Goal: Information Seeking & Learning: Learn about a topic

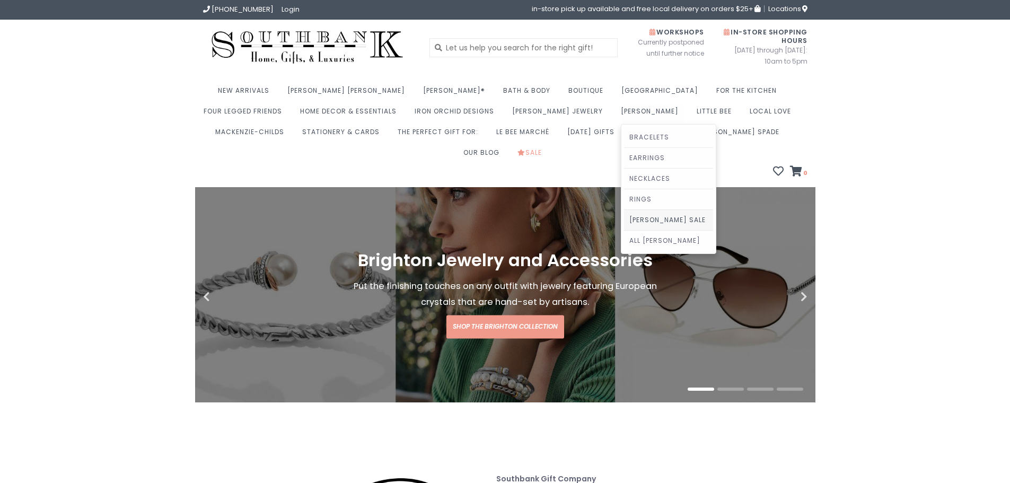
click at [624, 218] on link "[PERSON_NAME] Sale" at bounding box center [668, 220] width 89 height 20
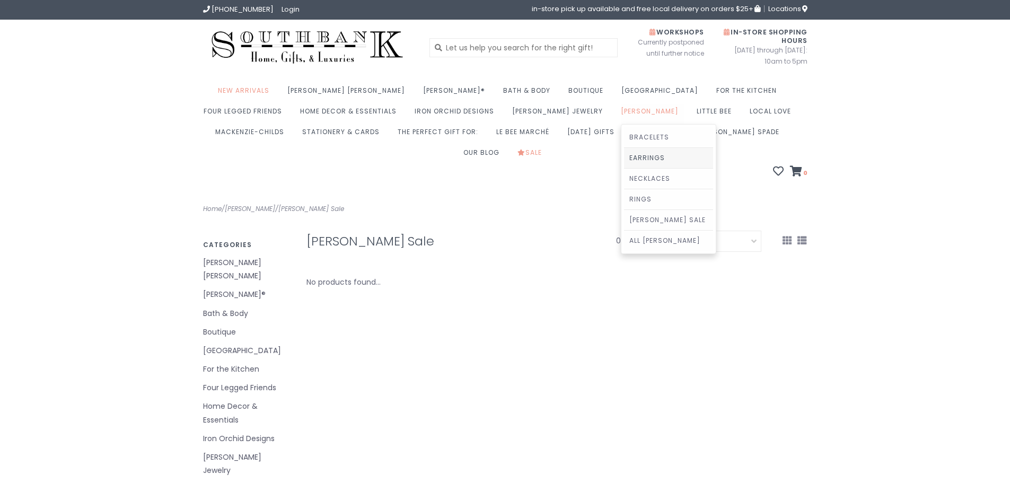
click at [624, 155] on link "Earrings" at bounding box center [668, 158] width 89 height 20
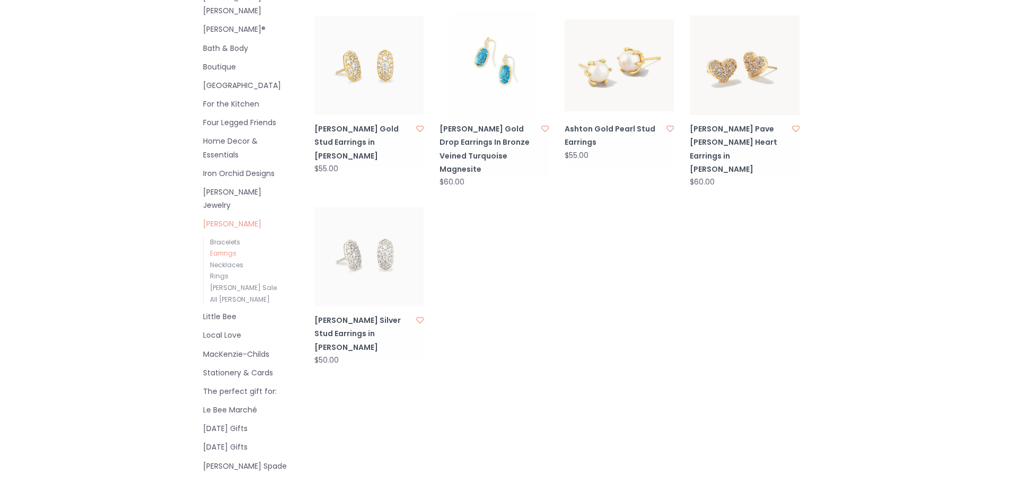
scroll to position [212, 0]
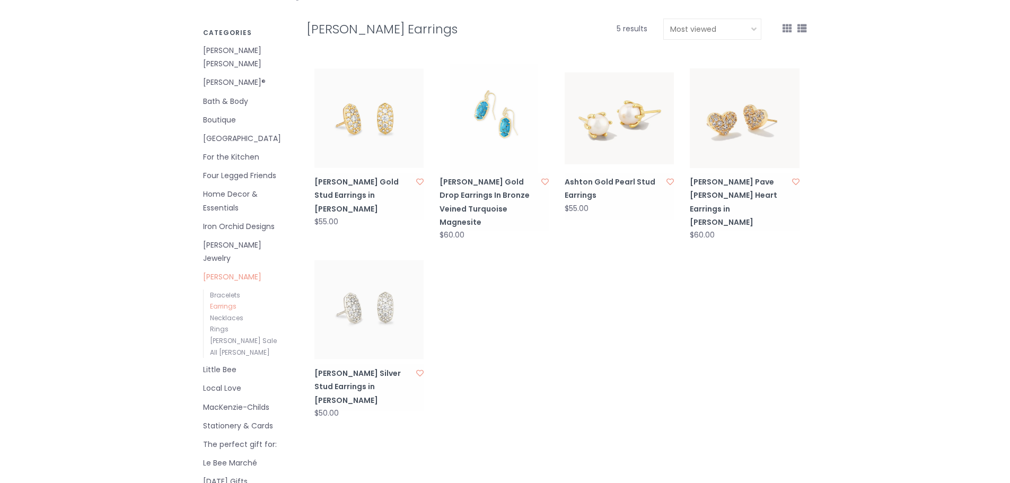
click at [373, 118] on img at bounding box center [368, 118] width 109 height 109
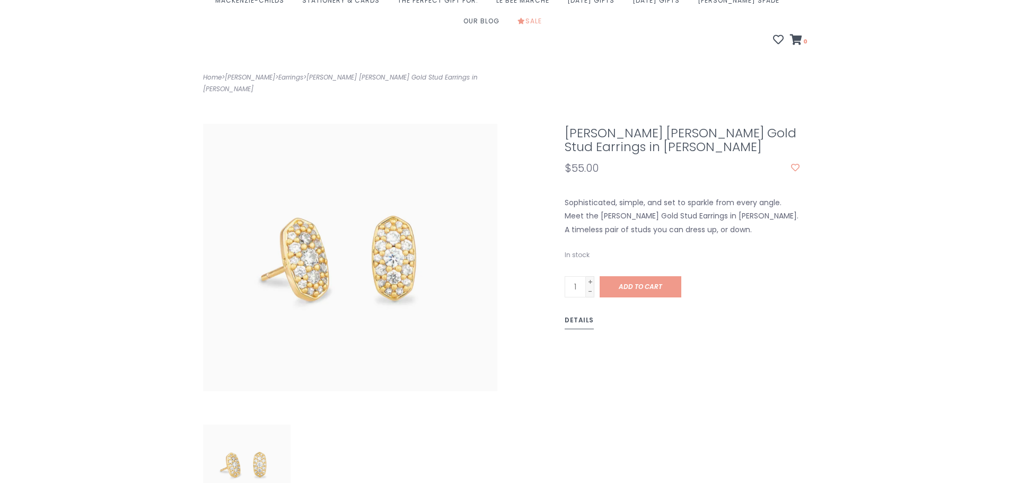
scroll to position [159, 0]
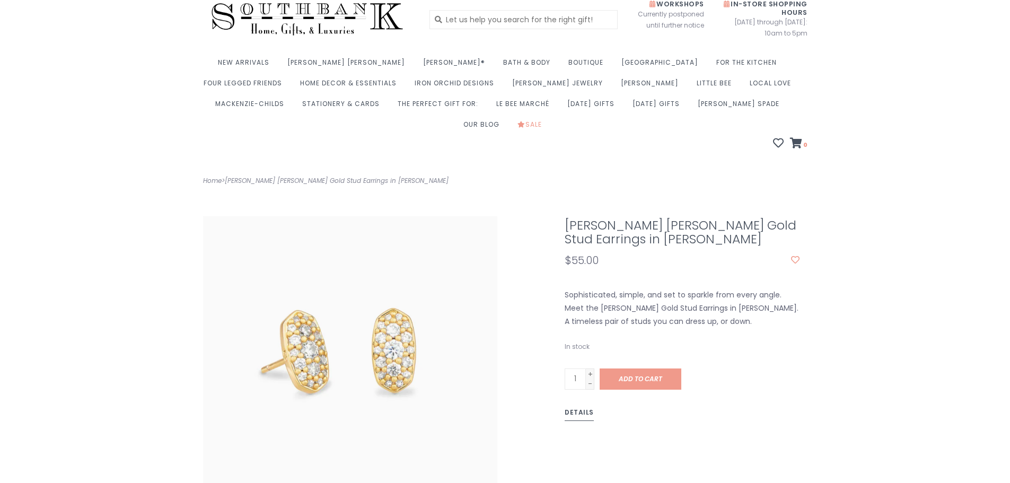
scroll to position [53, 0]
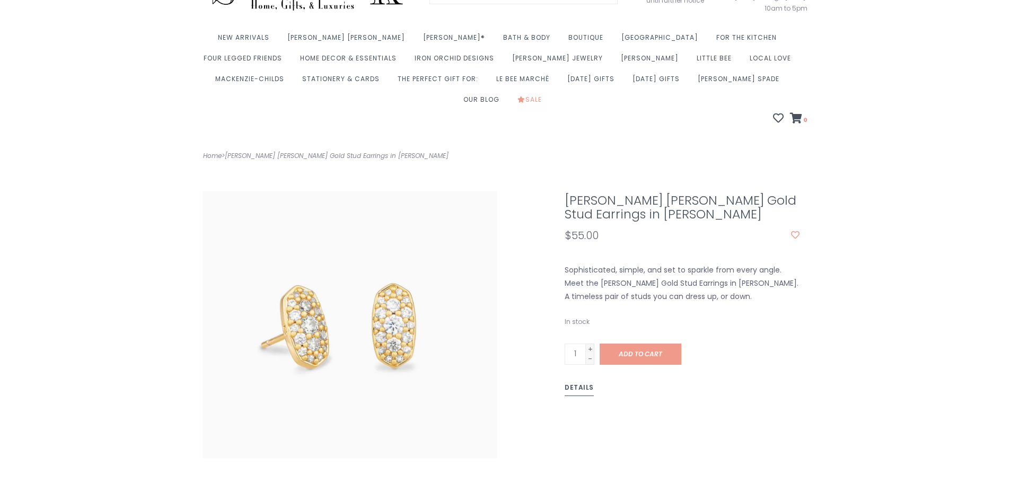
click at [547, 92] on link "Sale" at bounding box center [532, 102] width 30 height 21
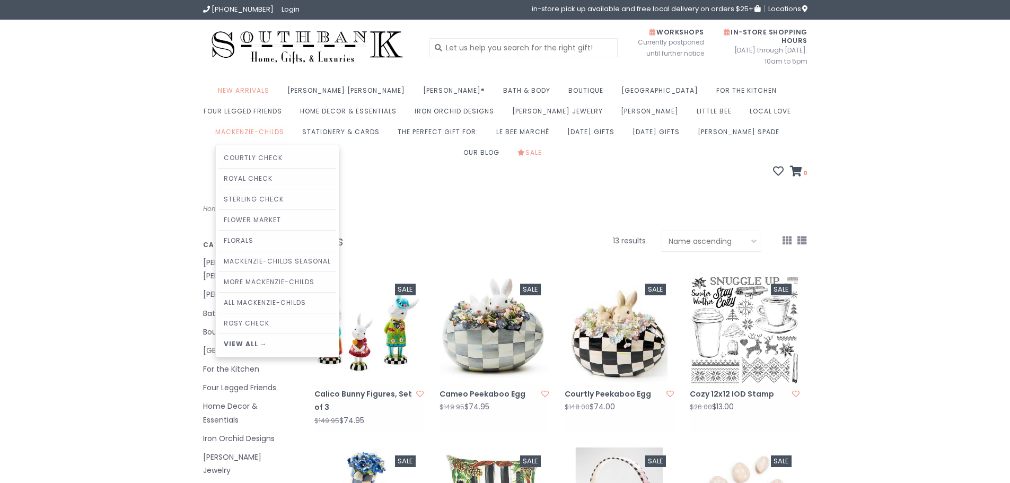
click at [289, 125] on link "MacKenzie-Childs" at bounding box center [252, 135] width 74 height 21
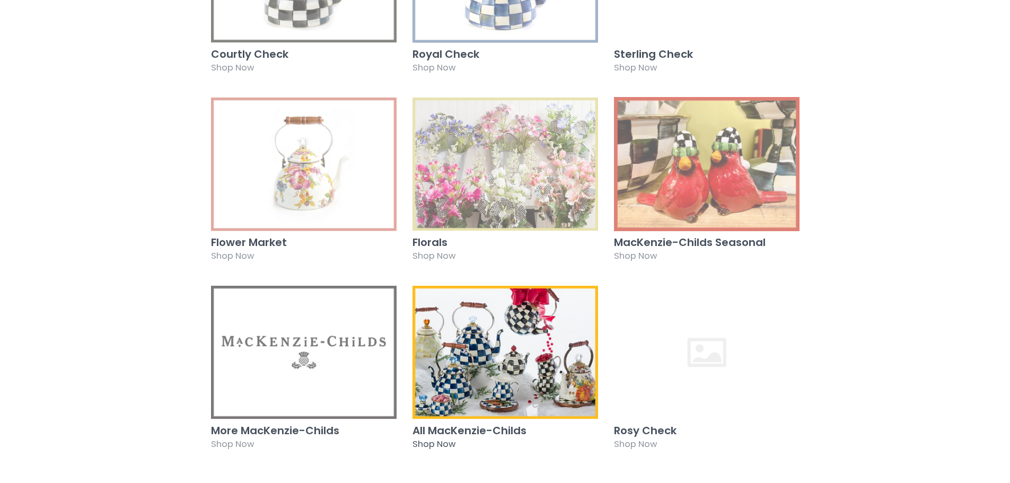
scroll to position [371, 0]
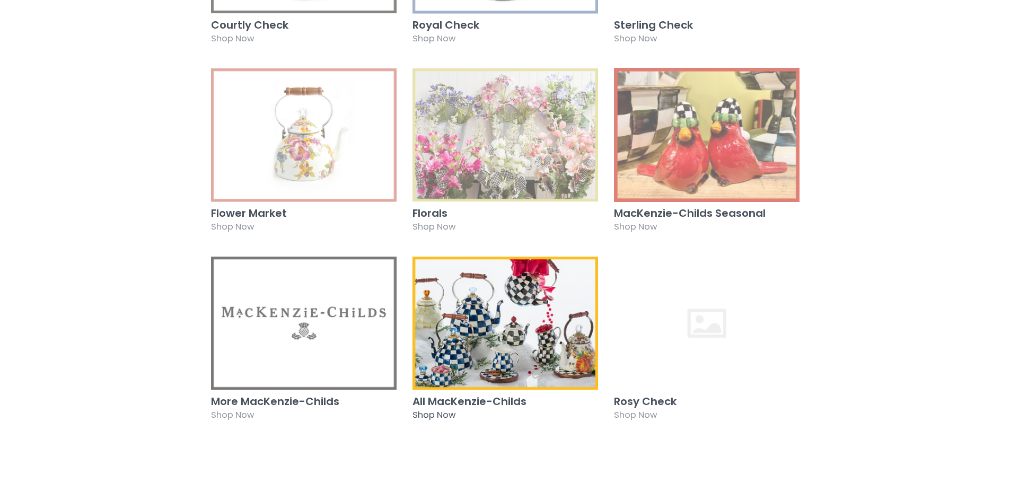
click at [515, 337] on img at bounding box center [505, 323] width 186 height 134
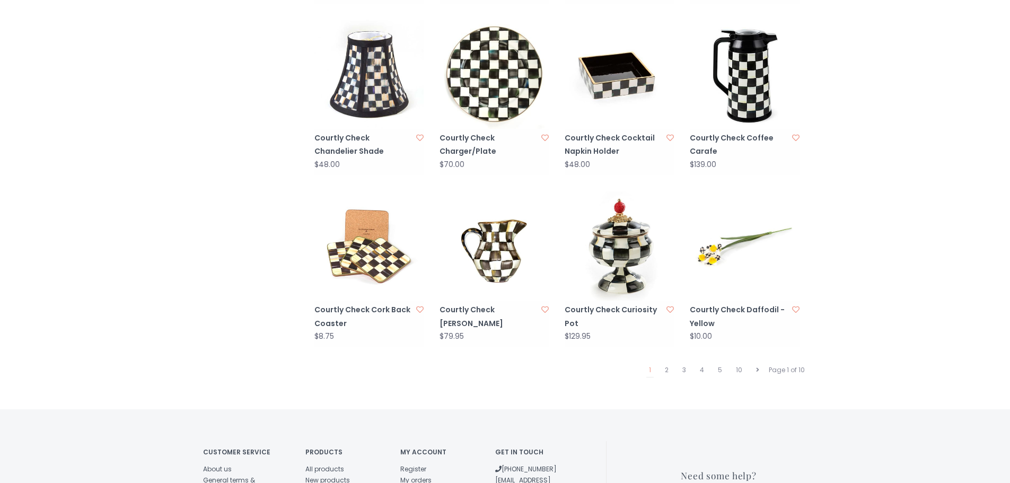
scroll to position [954, 0]
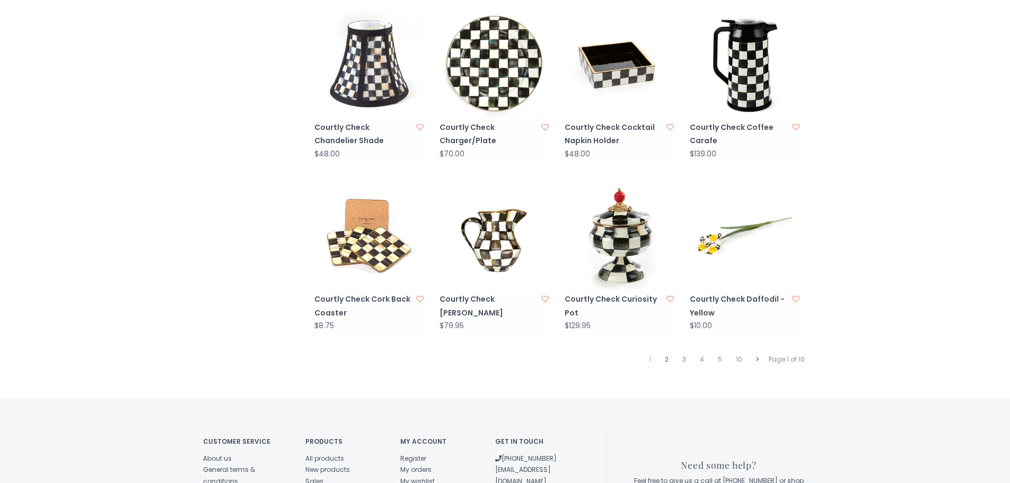
click at [665, 352] on link "2" at bounding box center [666, 359] width 9 height 14
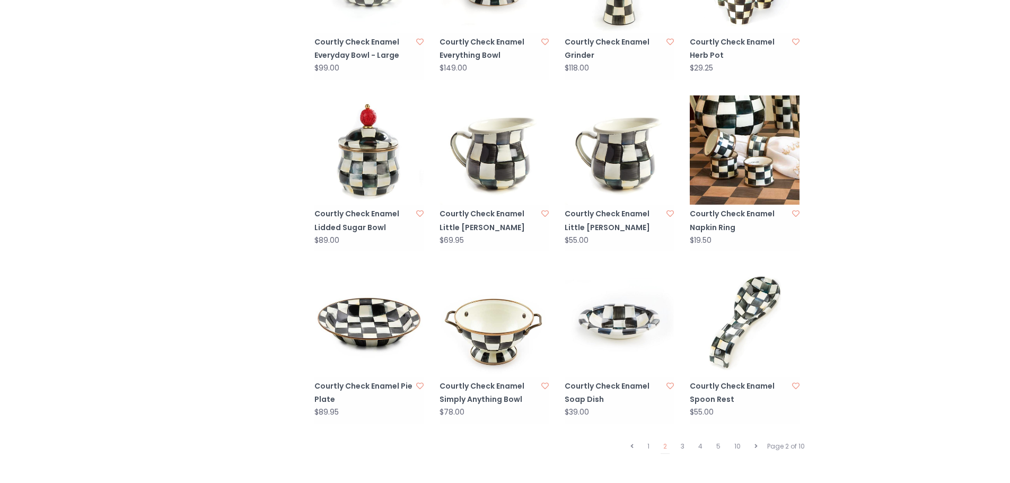
scroll to position [901, 0]
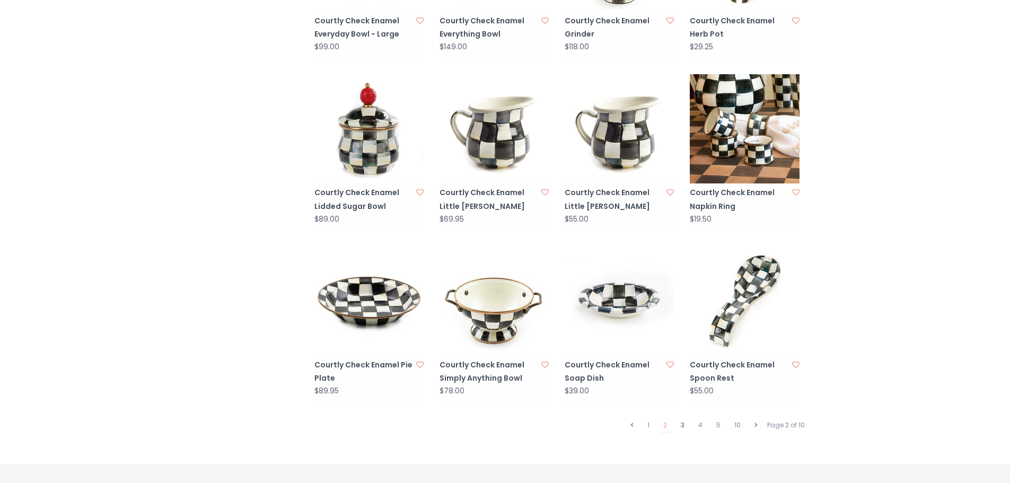
click at [682, 418] on link "3" at bounding box center [682, 425] width 9 height 14
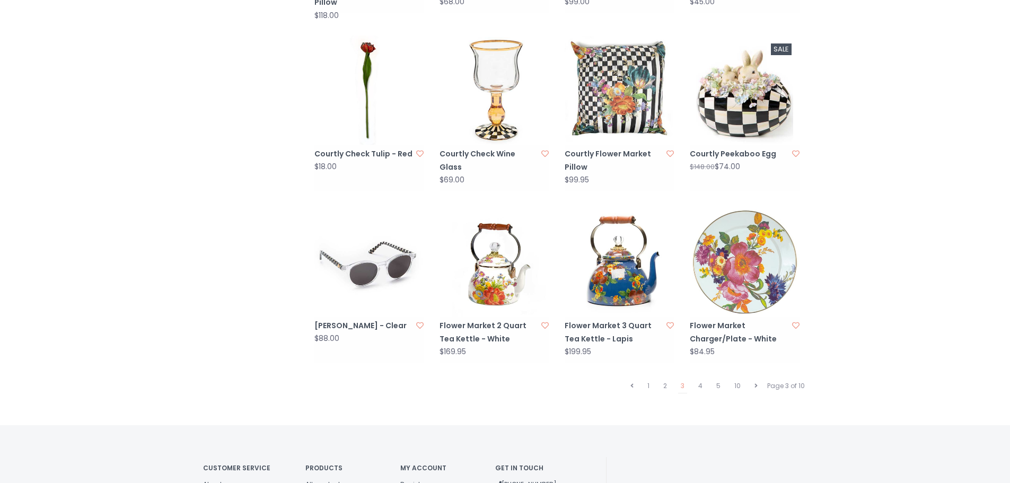
scroll to position [954, 0]
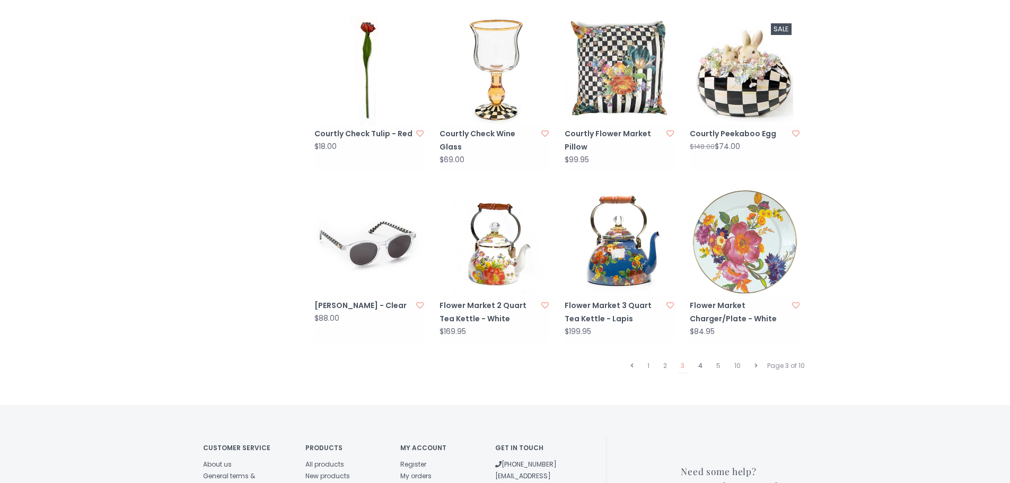
click at [702, 359] on link "4" at bounding box center [700, 366] width 10 height 14
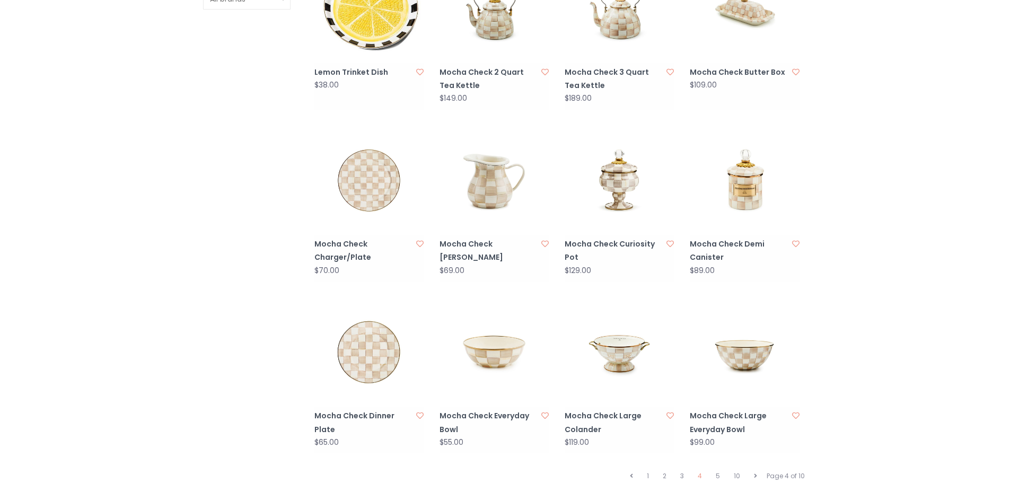
scroll to position [1007, 0]
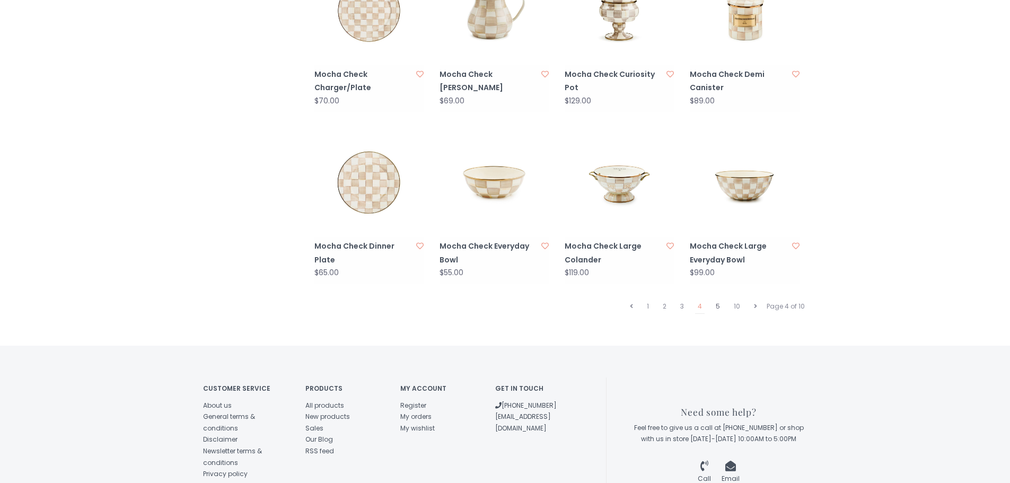
click at [718, 299] on link "5" at bounding box center [718, 306] width 10 height 14
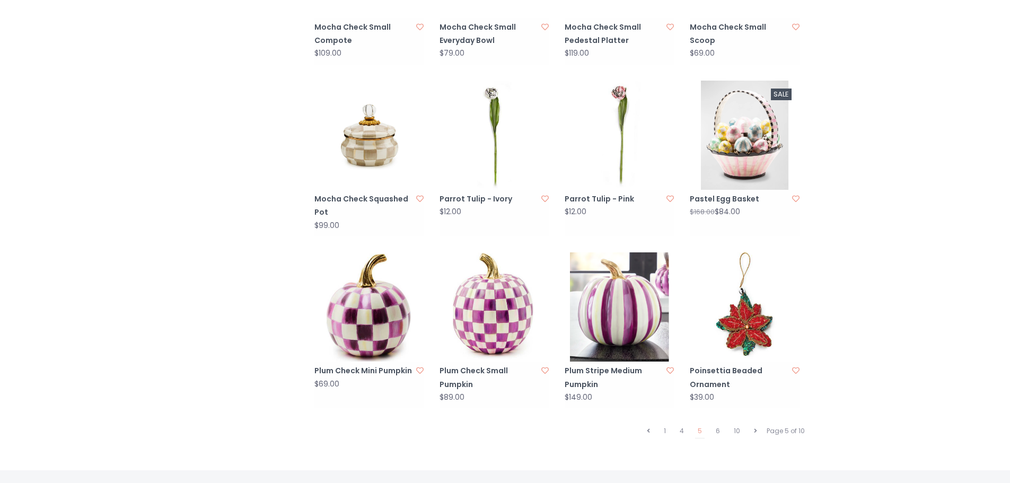
scroll to position [901, 0]
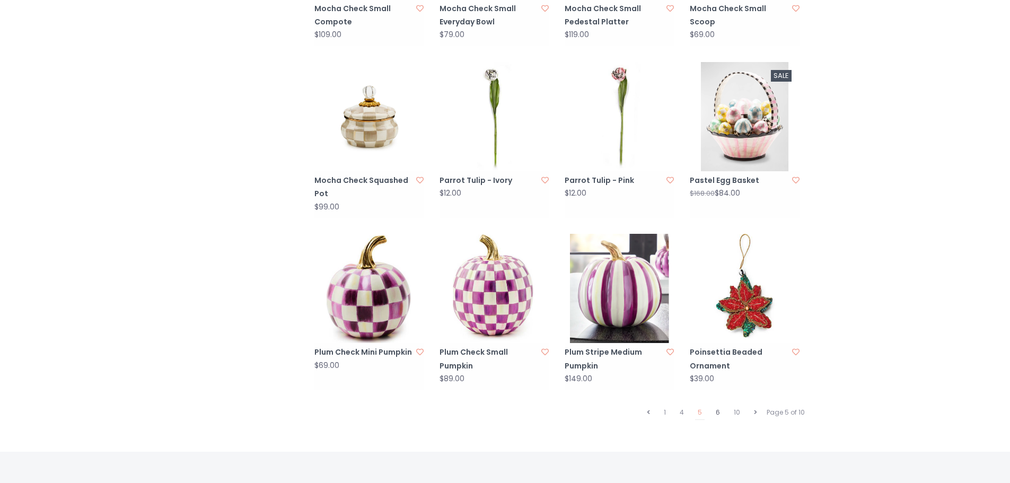
click at [717, 405] on link "6" at bounding box center [718, 412] width 10 height 14
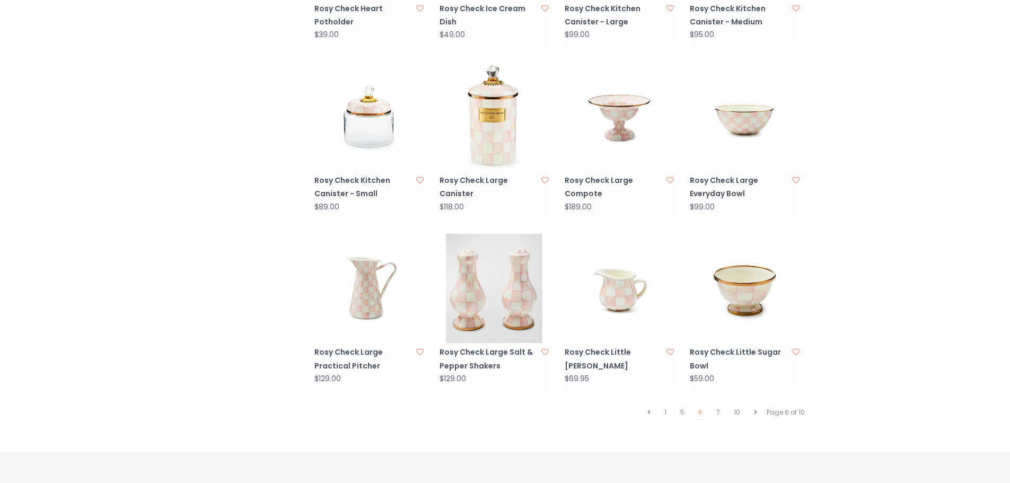
scroll to position [954, 0]
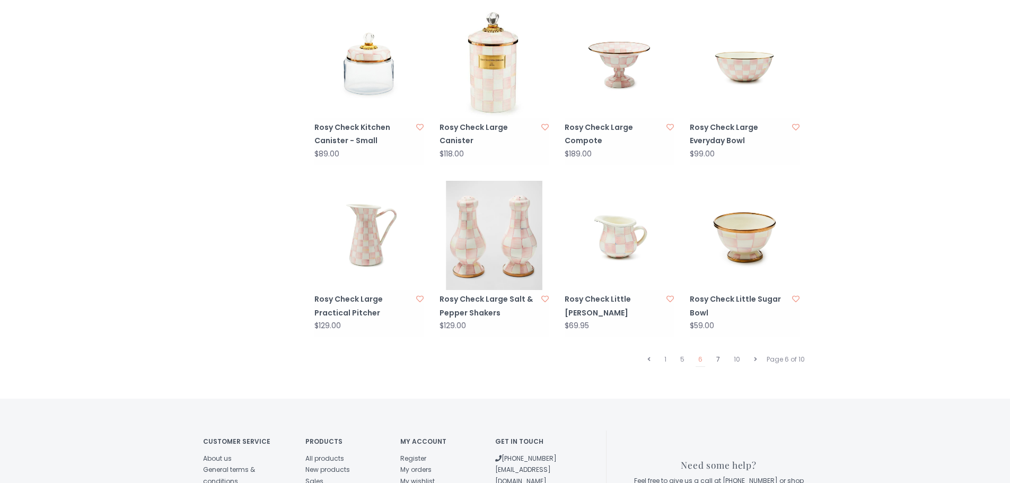
click at [719, 352] on link "7" at bounding box center [717, 359] width 9 height 14
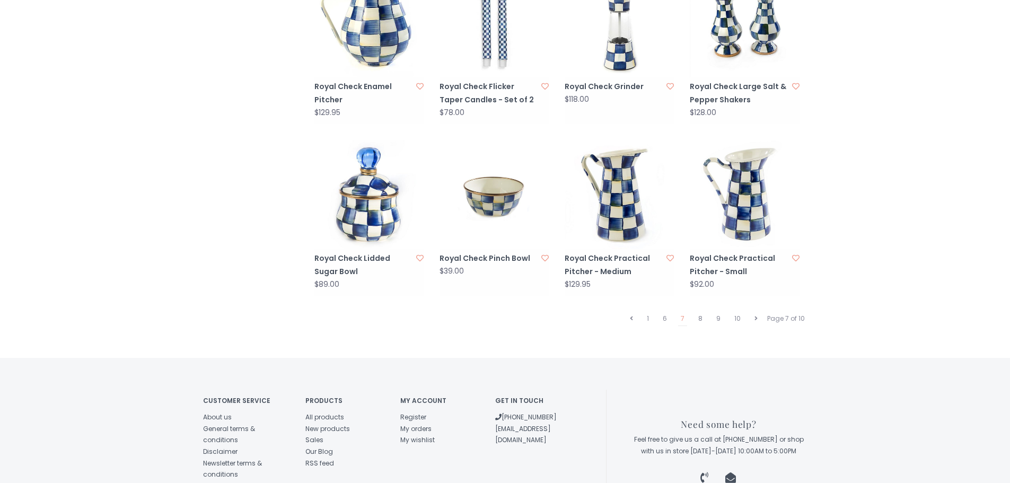
scroll to position [1007, 0]
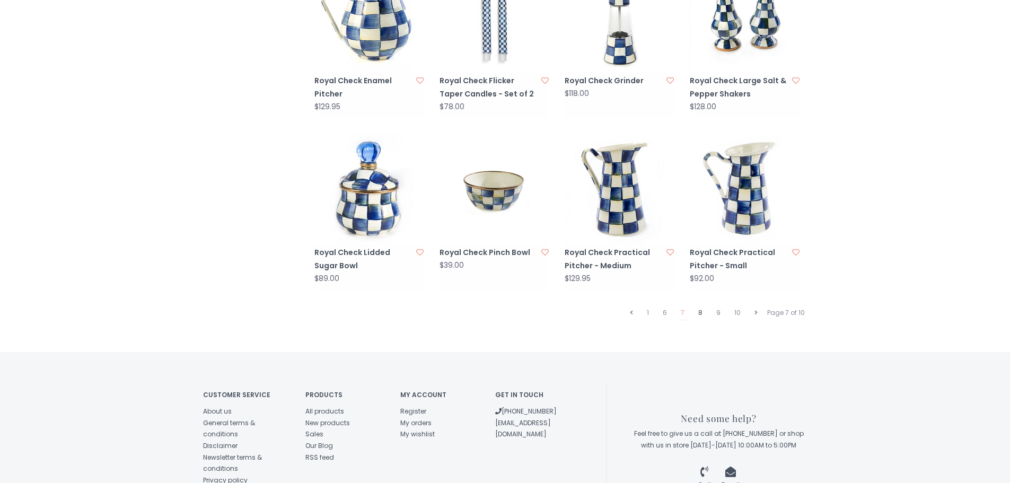
click at [701, 306] on link "8" at bounding box center [700, 313] width 10 height 14
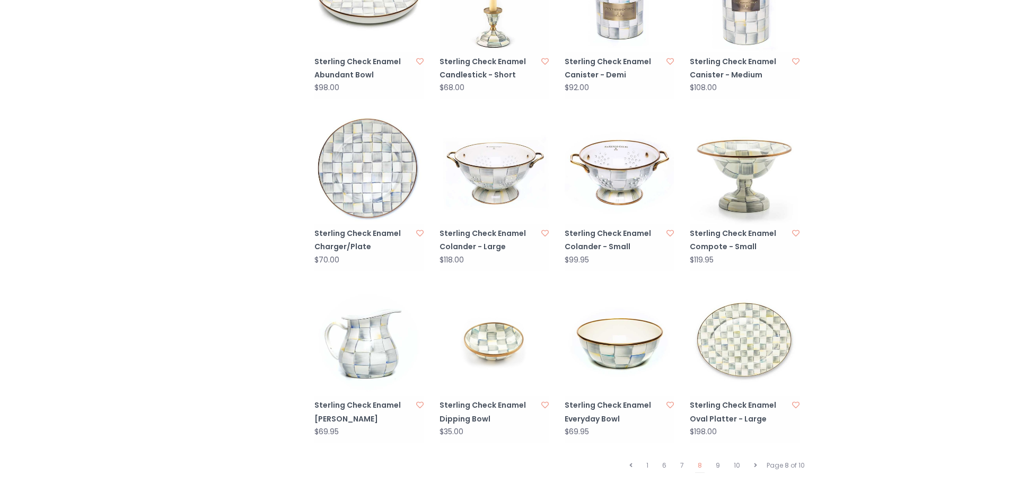
scroll to position [901, 0]
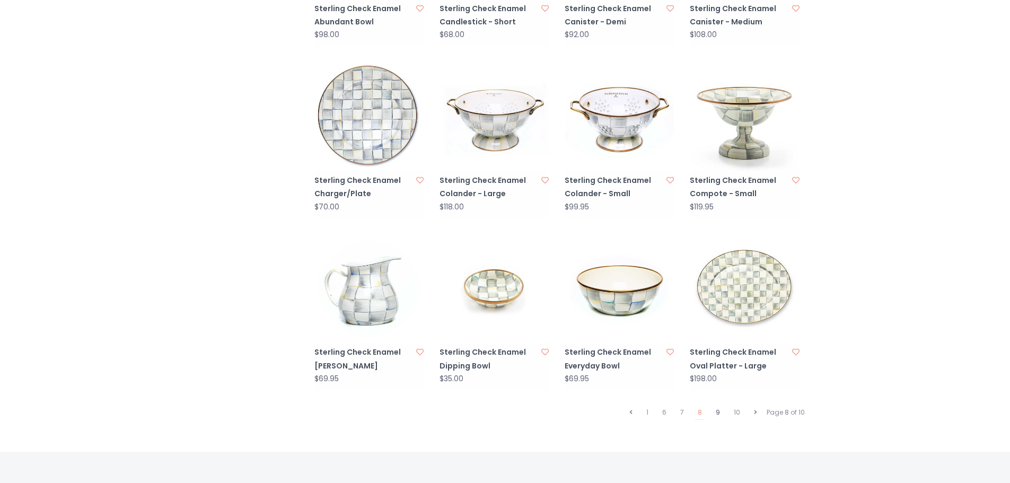
click at [716, 405] on link "9" at bounding box center [718, 412] width 10 height 14
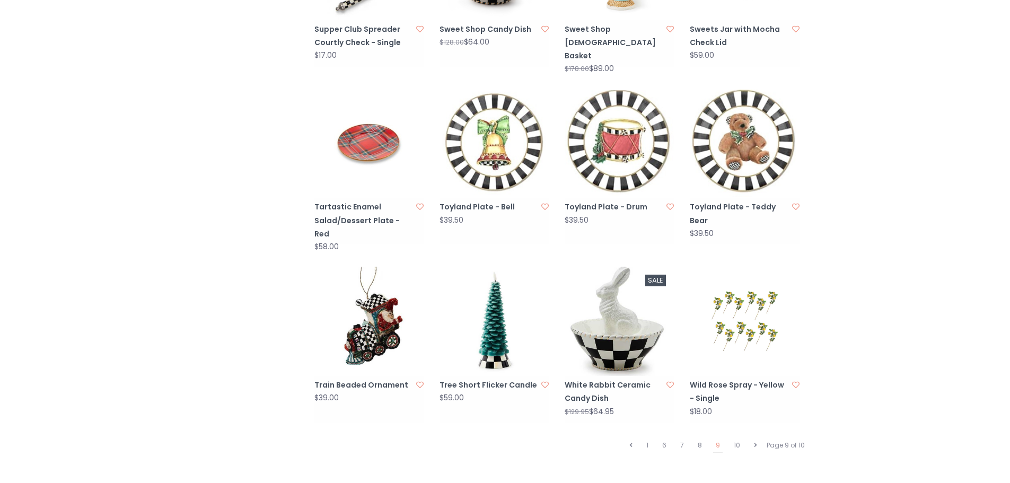
scroll to position [901, 0]
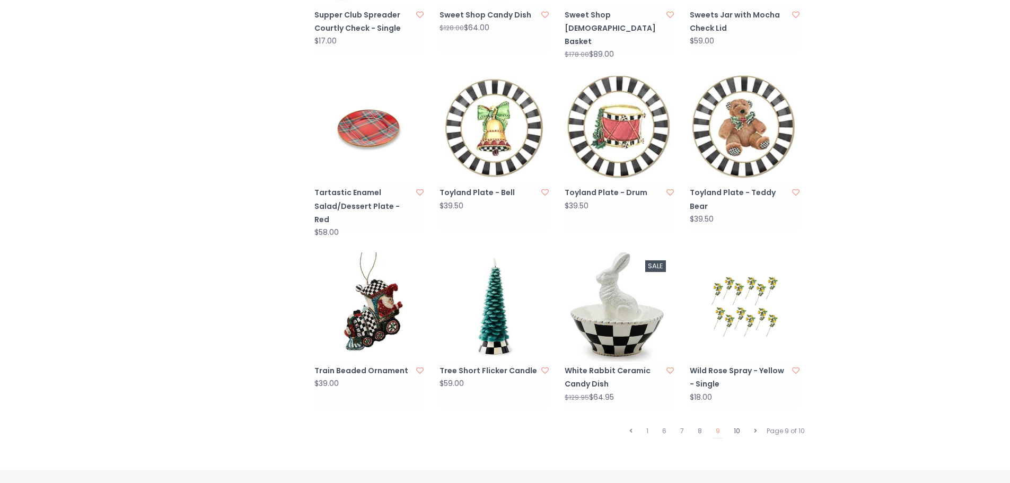
click at [737, 424] on link "10" at bounding box center [737, 431] width 12 height 14
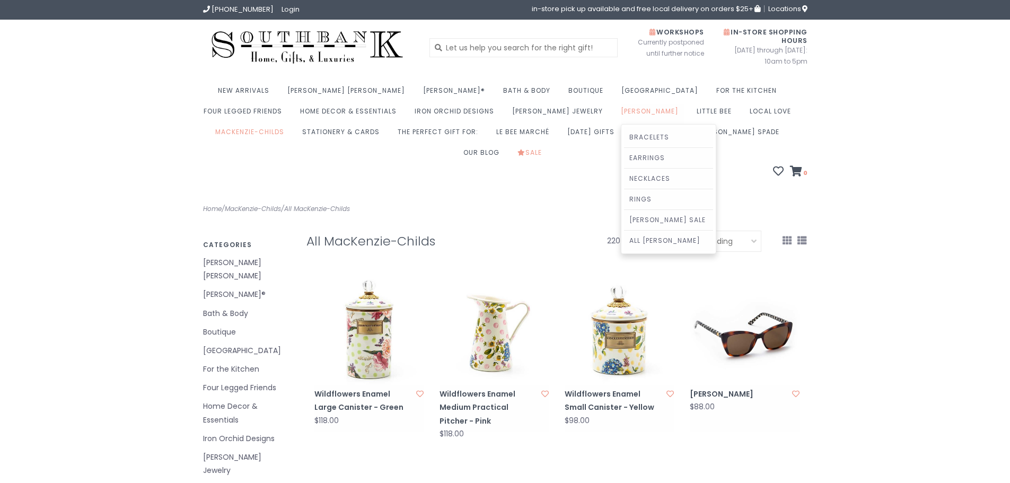
click at [621, 112] on link "[PERSON_NAME]" at bounding box center [652, 114] width 63 height 21
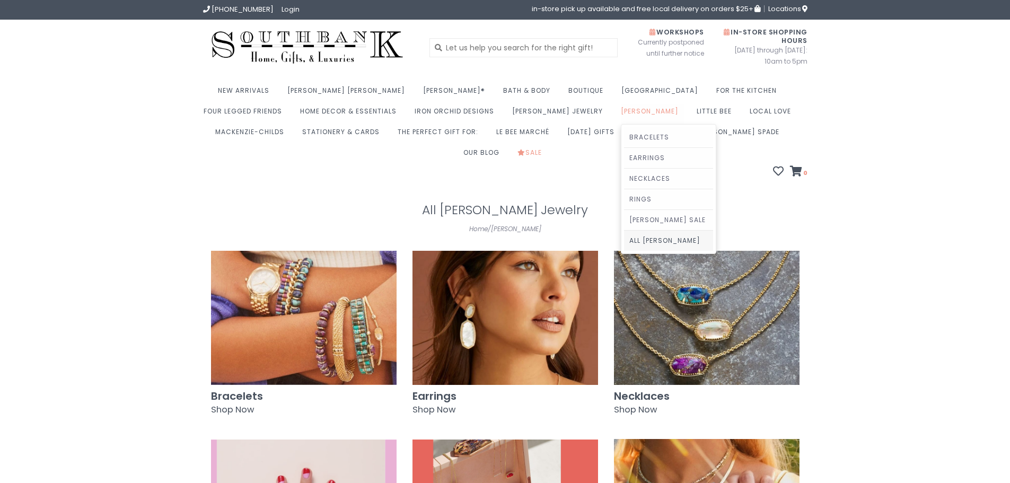
click at [624, 236] on link "All [PERSON_NAME]" at bounding box center [668, 241] width 89 height 20
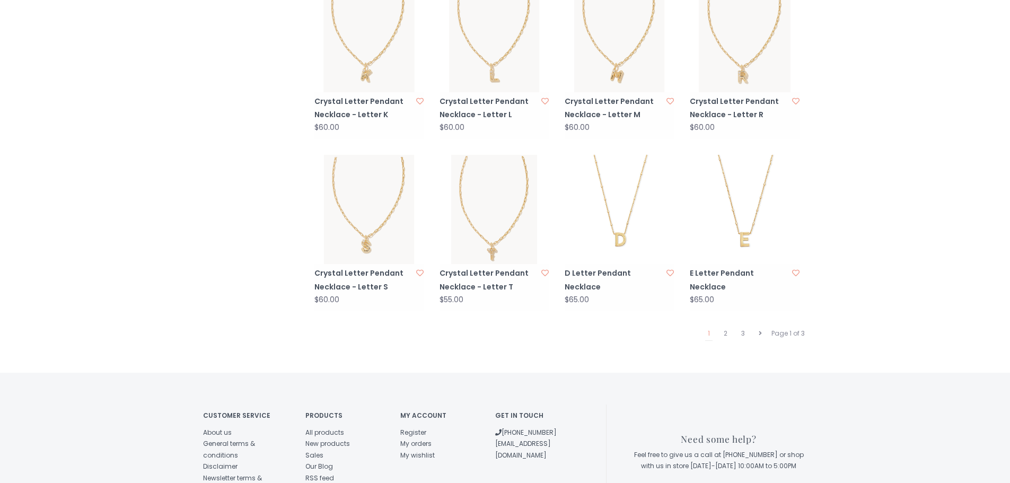
scroll to position [1060, 0]
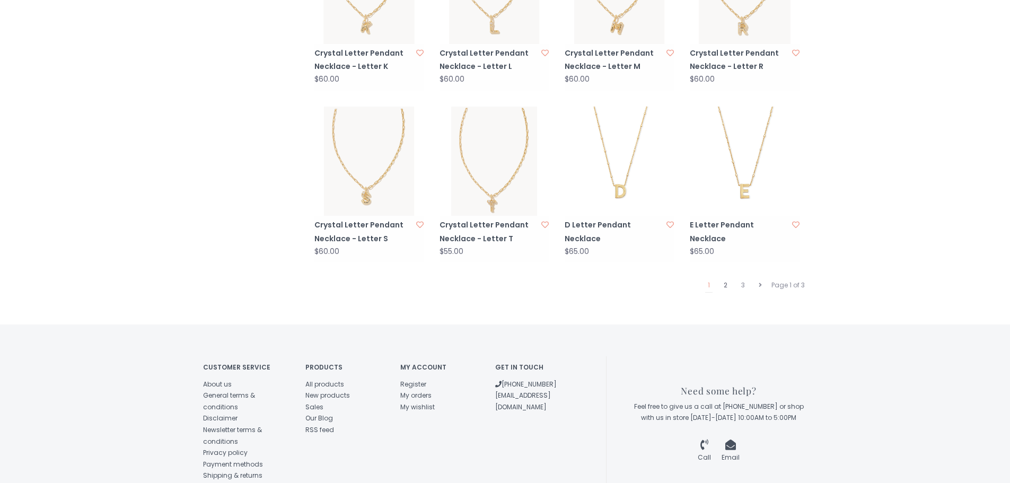
click at [727, 278] on link "2" at bounding box center [725, 285] width 9 height 14
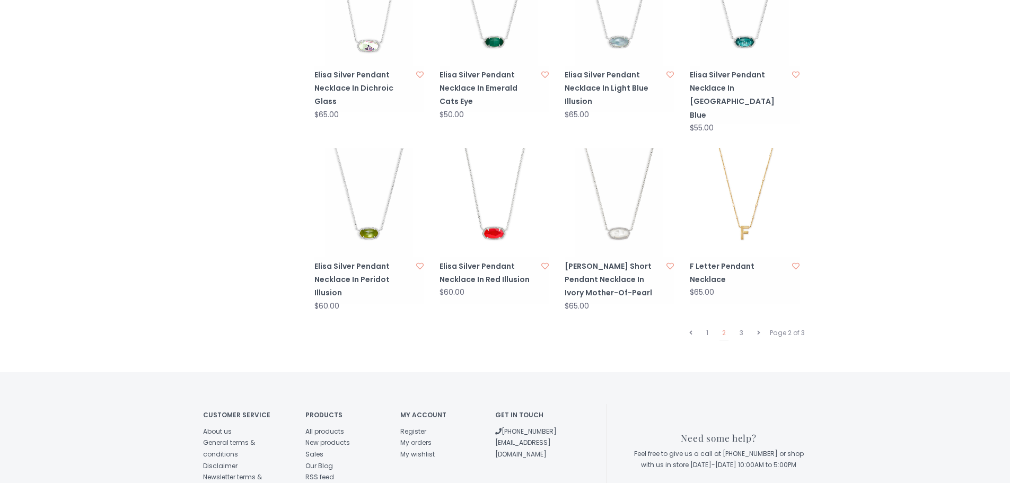
scroll to position [1060, 0]
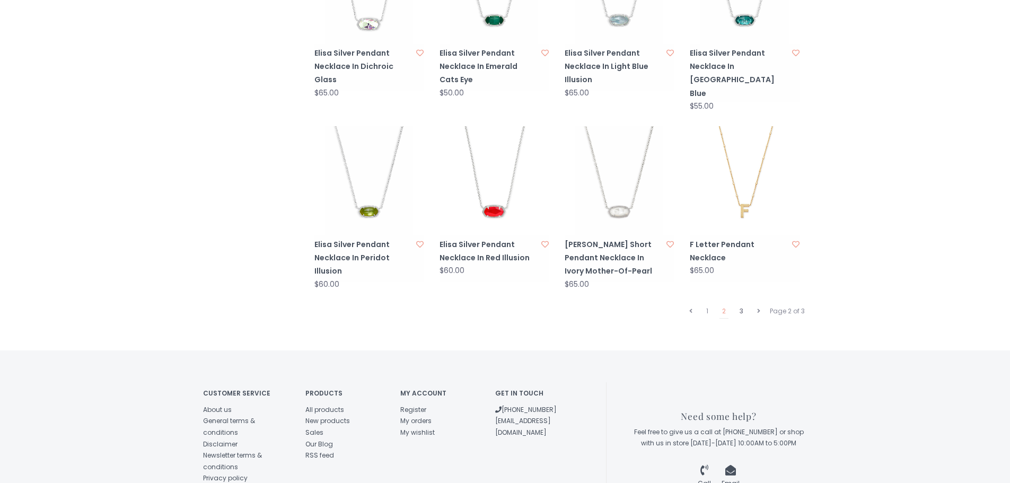
click at [740, 304] on link "3" at bounding box center [741, 311] width 9 height 14
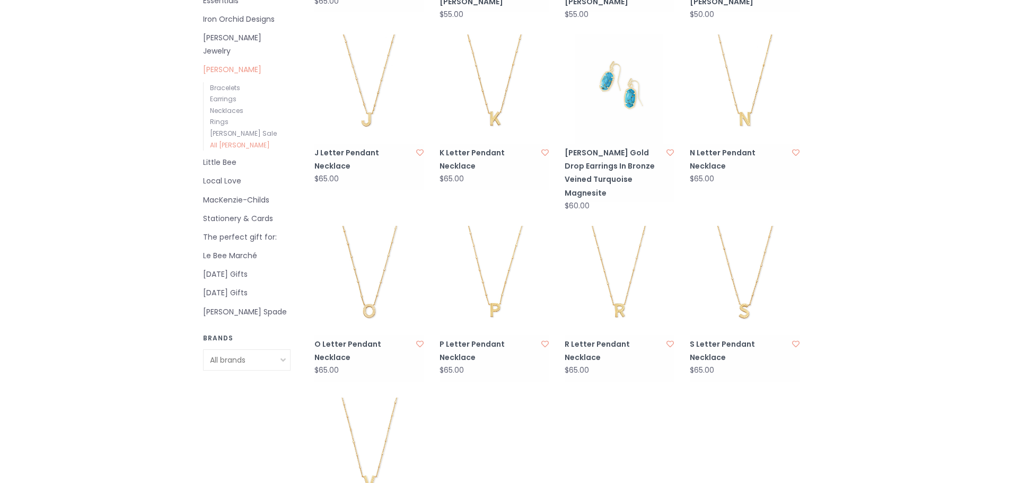
scroll to position [424, 0]
